Goal: Task Accomplishment & Management: Manage account settings

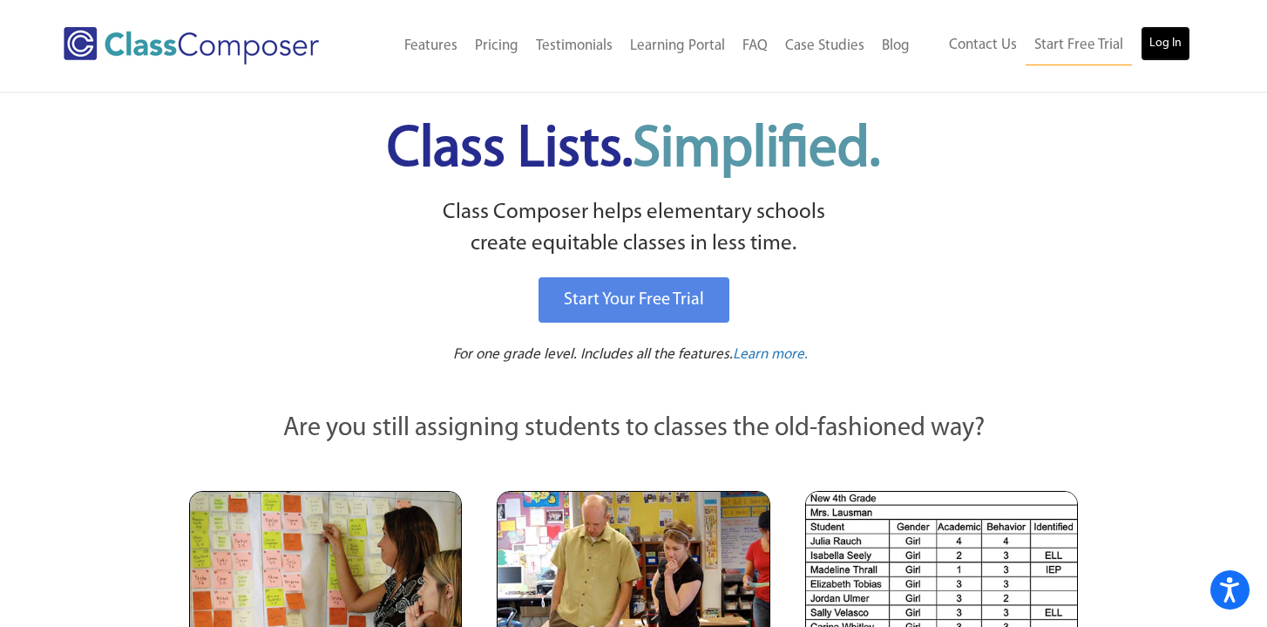
click at [1172, 44] on link "Log In" at bounding box center [1166, 43] width 50 height 35
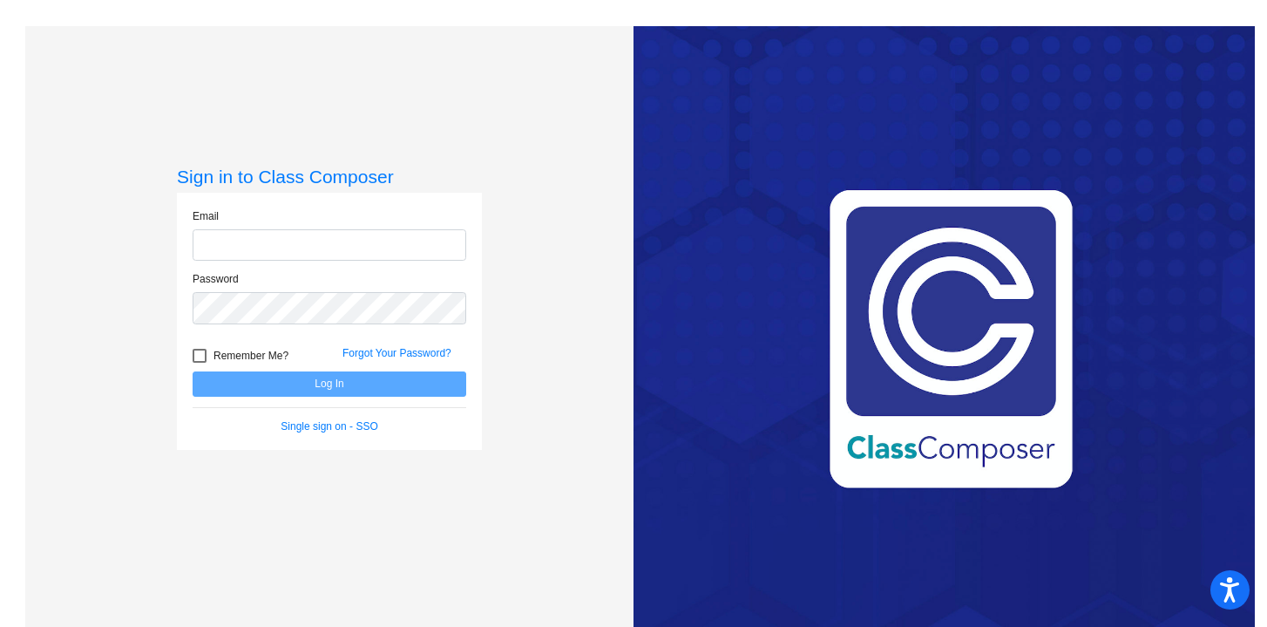
type input "[EMAIL_ADDRESS][DOMAIN_NAME]"
click at [399, 377] on button "Log In" at bounding box center [330, 383] width 274 height 25
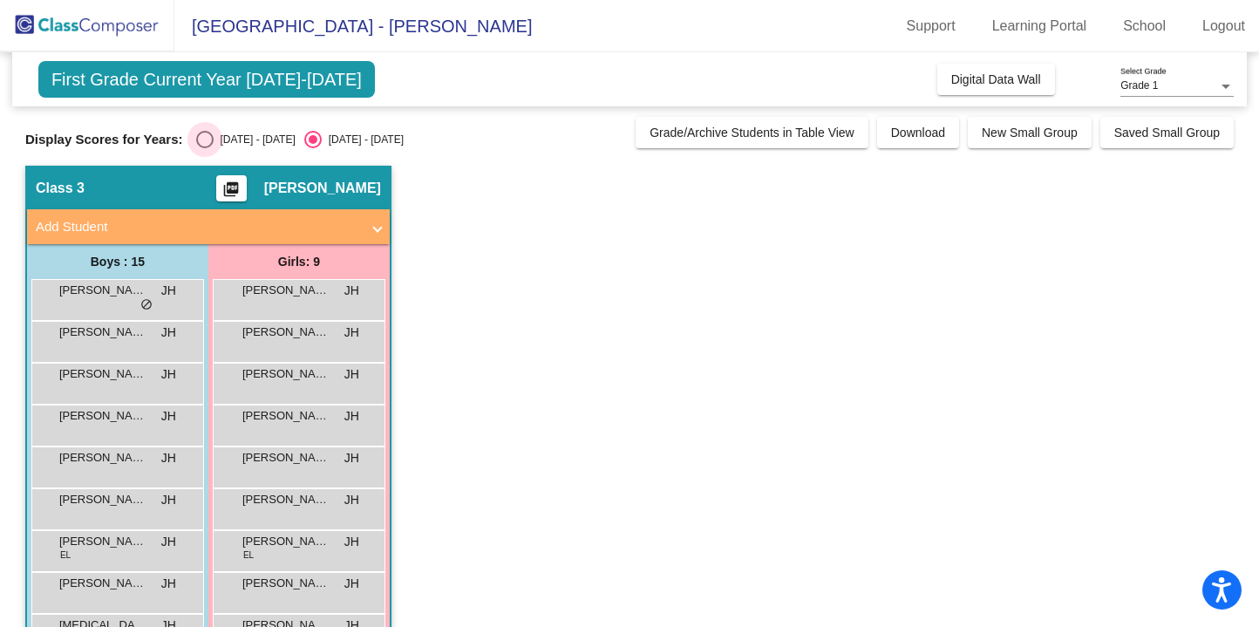
click at [208, 143] on div "Select an option" at bounding box center [204, 139] width 17 height 17
click at [205, 148] on input "[DATE] - [DATE]" at bounding box center [204, 148] width 1 height 1
radio input "true"
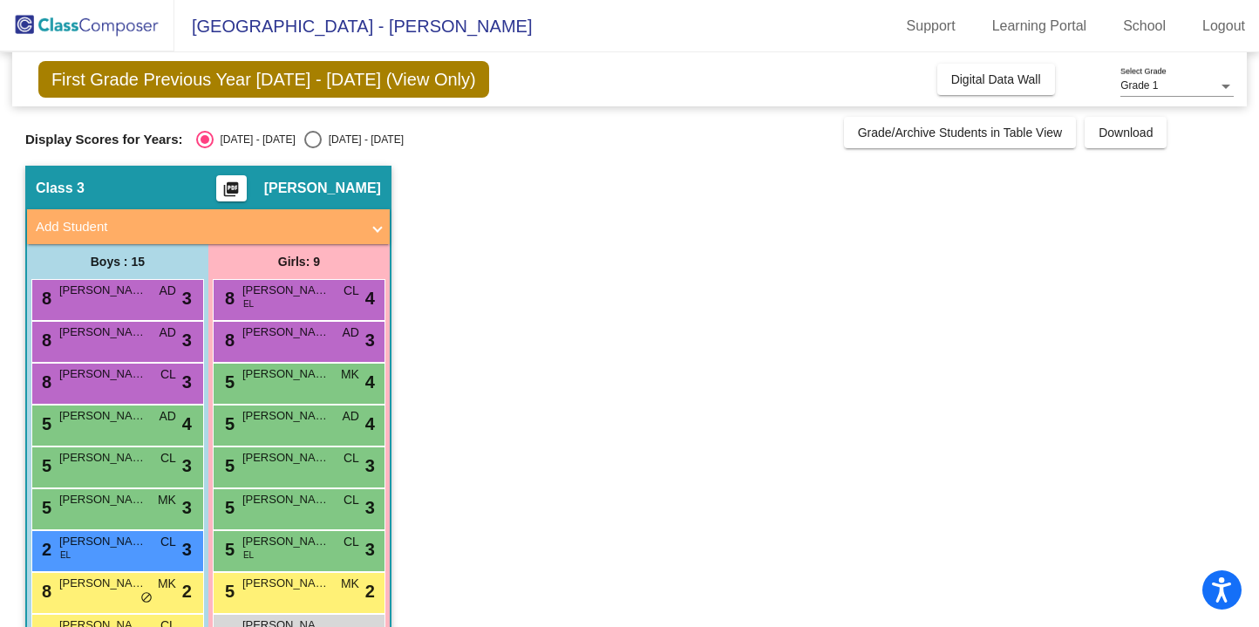
click at [650, 291] on app-classroom "Class 3 picture_as_pdf [PERSON_NAME] Add Student First Name Last Name Student I…" at bounding box center [629, 550] width 1208 height 769
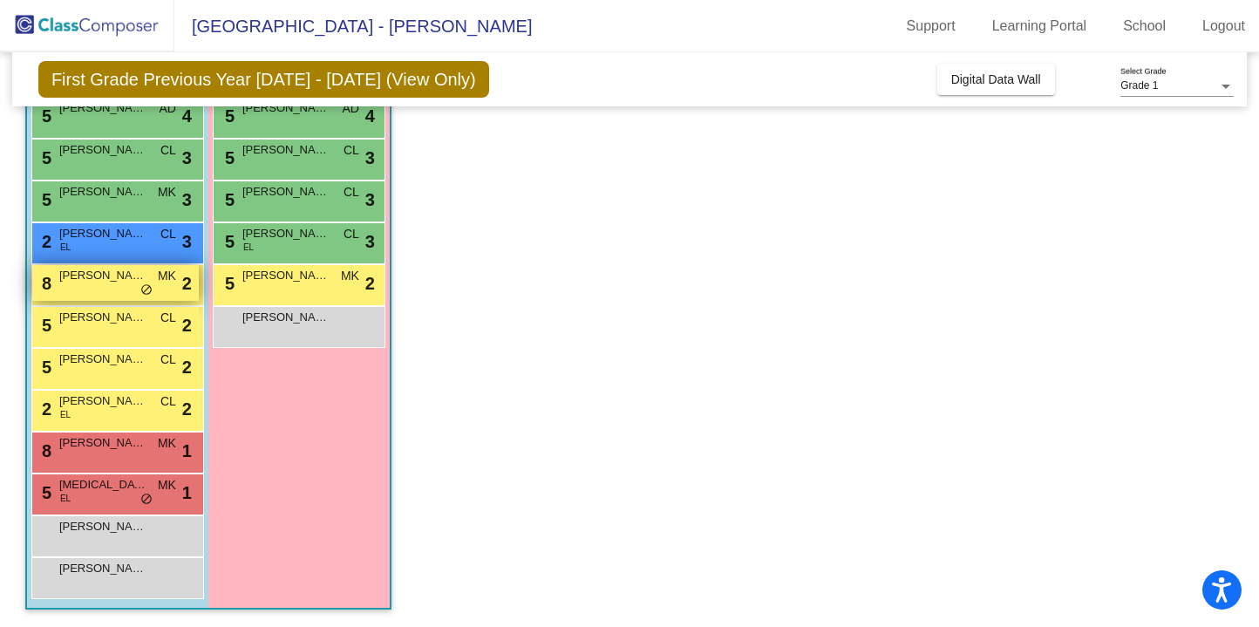
click at [139, 282] on span "[PERSON_NAME]" at bounding box center [102, 275] width 87 height 17
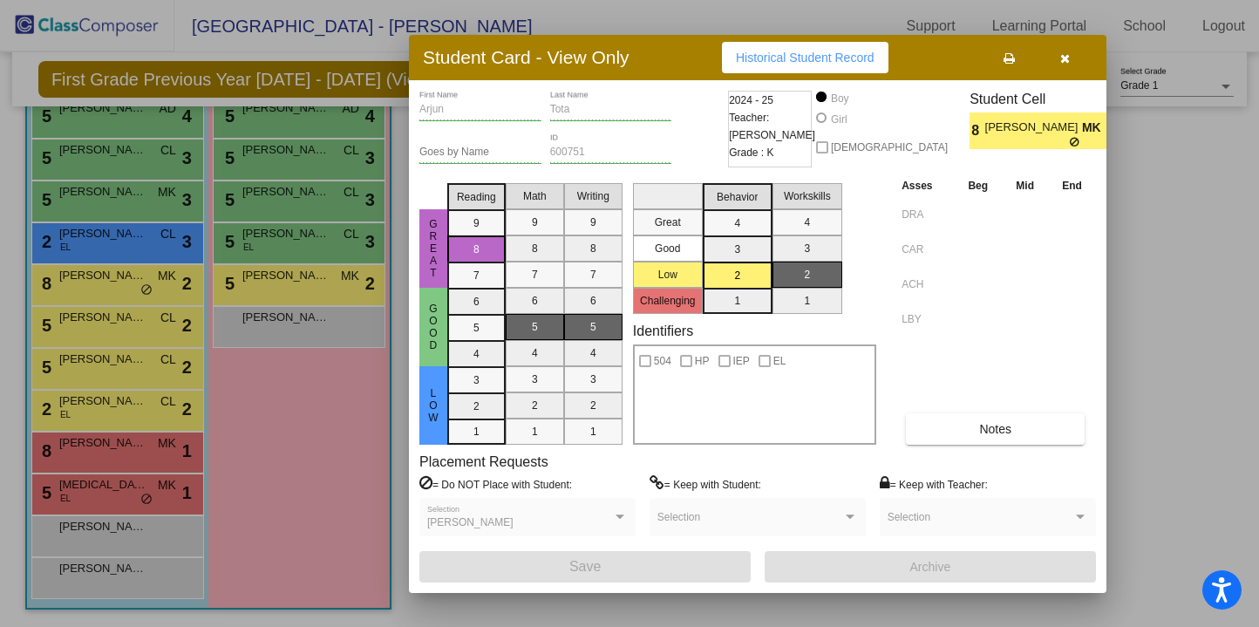
click at [529, 608] on div at bounding box center [629, 313] width 1259 height 627
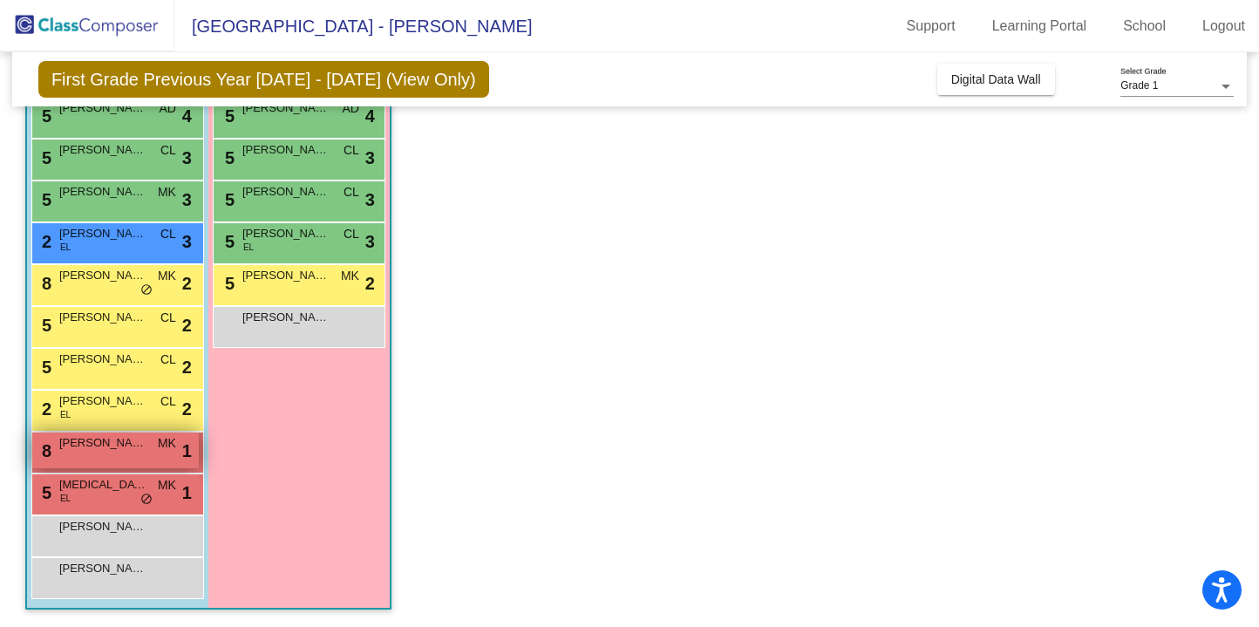
click at [143, 449] on span "[PERSON_NAME]" at bounding box center [102, 442] width 87 height 17
